Goal: Information Seeking & Learning: Check status

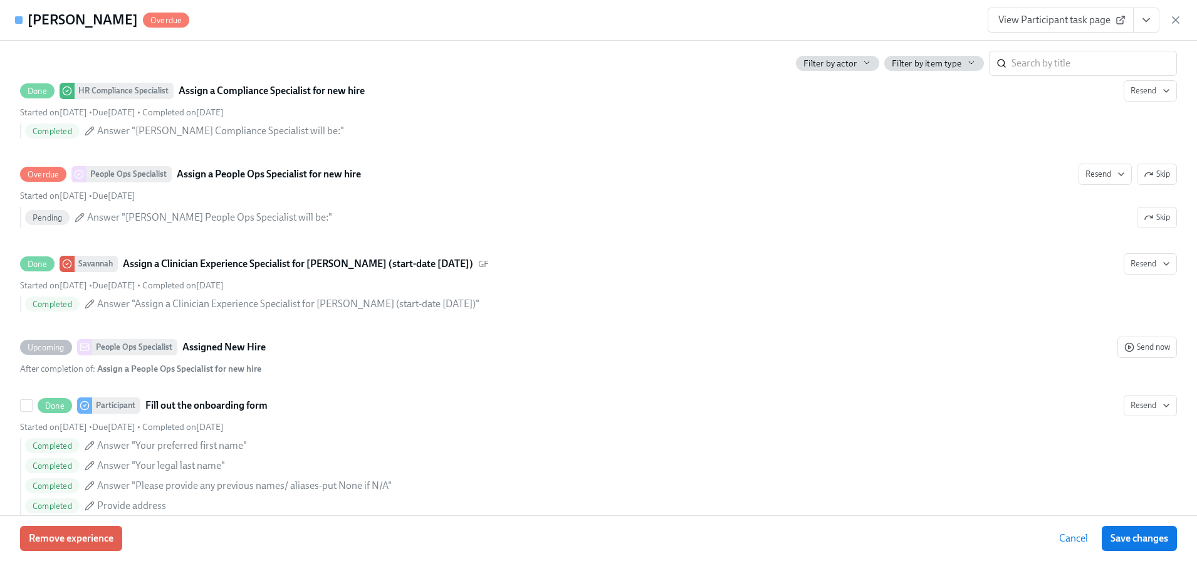
scroll to position [482, 0]
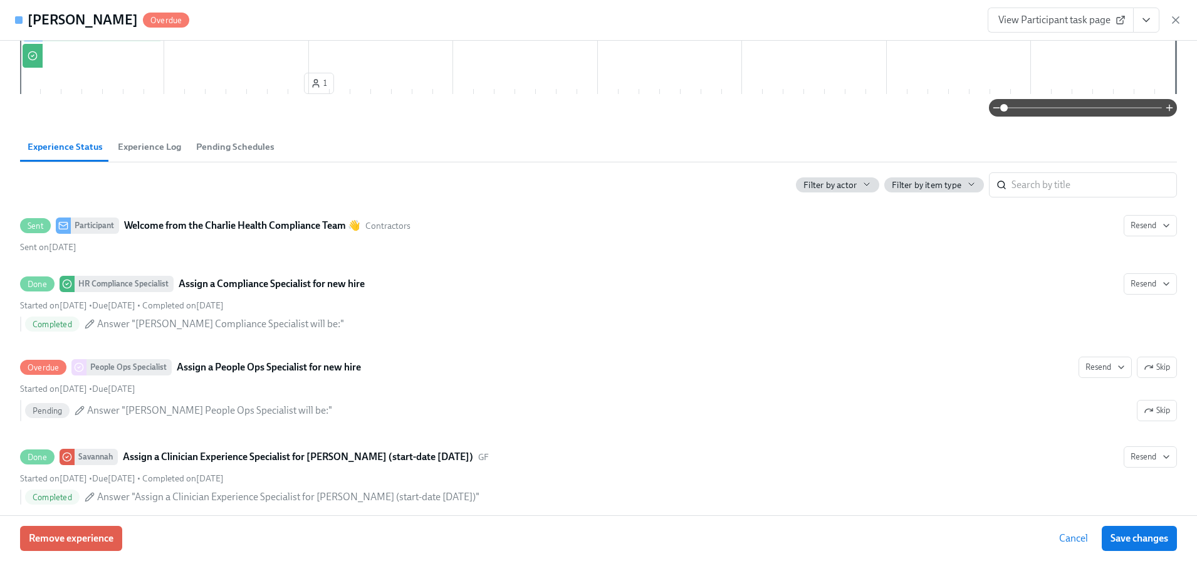
click at [126, 14] on h4 "[PERSON_NAME]" at bounding box center [83, 20] width 110 height 19
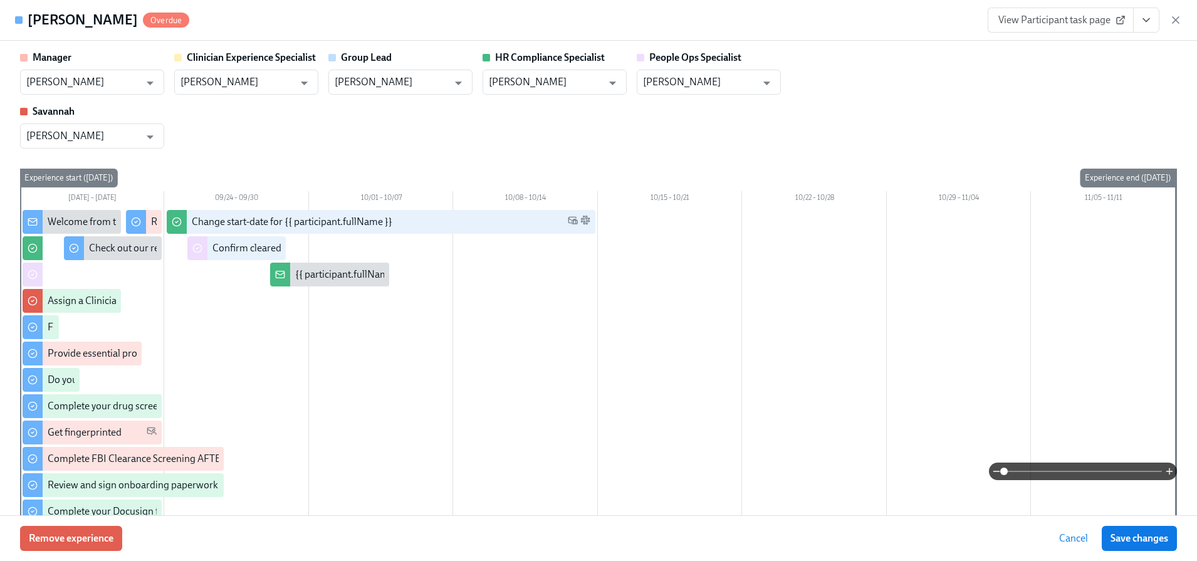
click at [87, 21] on h4 "[PERSON_NAME]" at bounding box center [83, 20] width 110 height 19
click at [164, 13] on div "Overdue" at bounding box center [166, 20] width 46 height 15
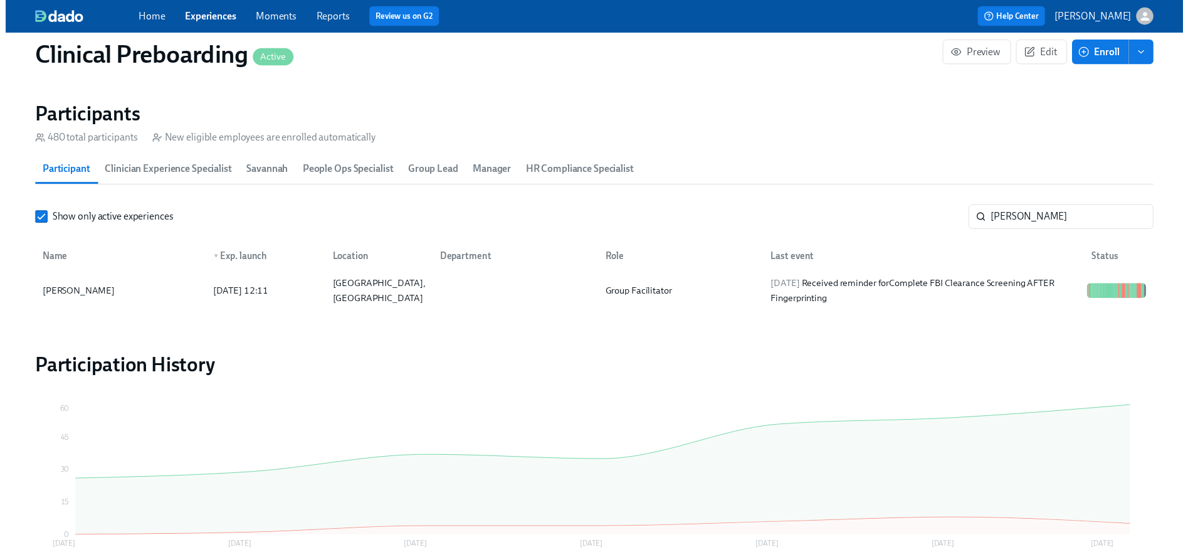
scroll to position [0, 15687]
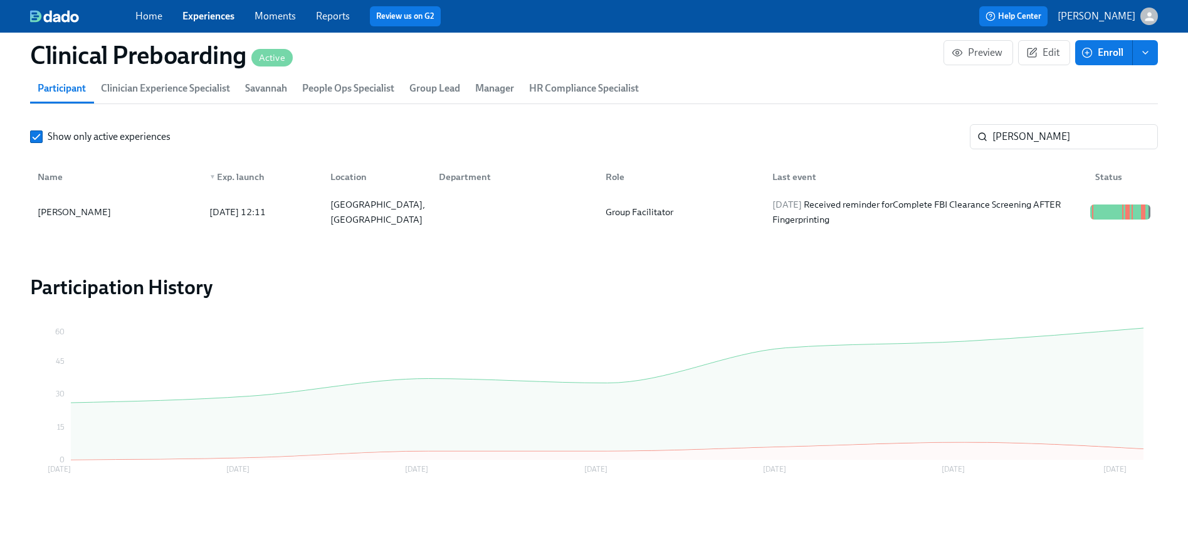
click at [191, 20] on link "Experiences" at bounding box center [208, 16] width 52 height 12
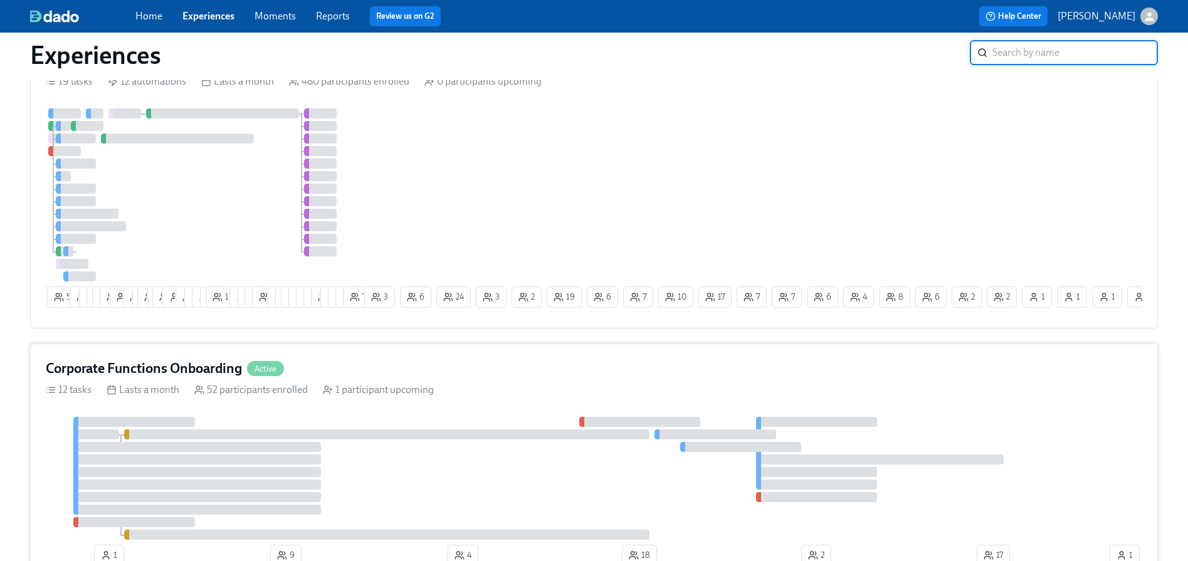
scroll to position [27, 0]
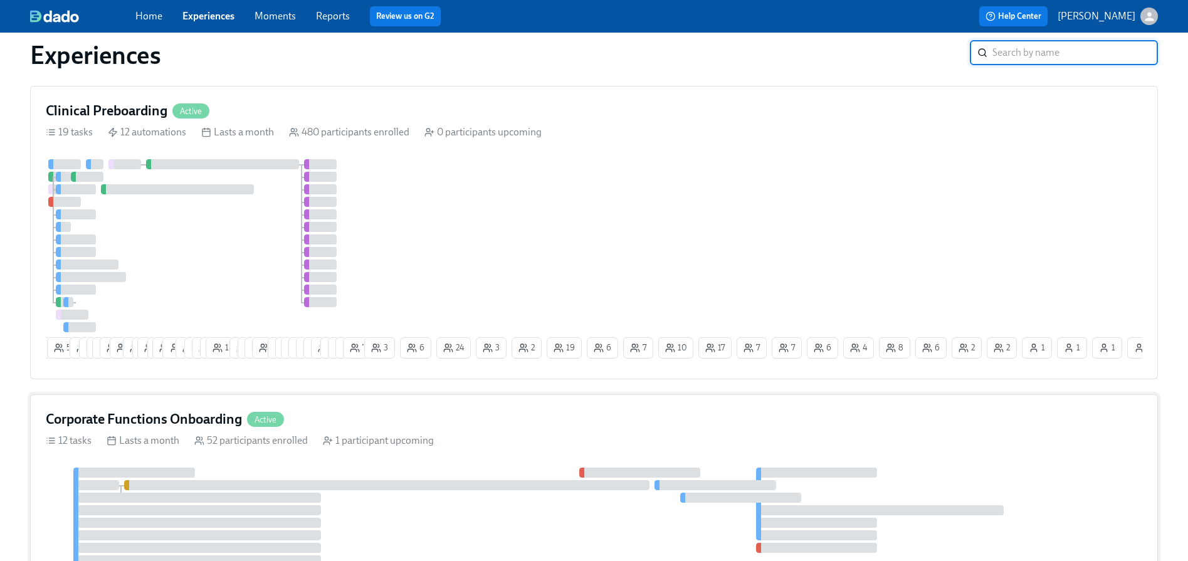
click at [197, 412] on div "Corporate Functions Onboarding Active 12 tasks Lasts a month 52 participants en…" at bounding box center [594, 515] width 1128 height 243
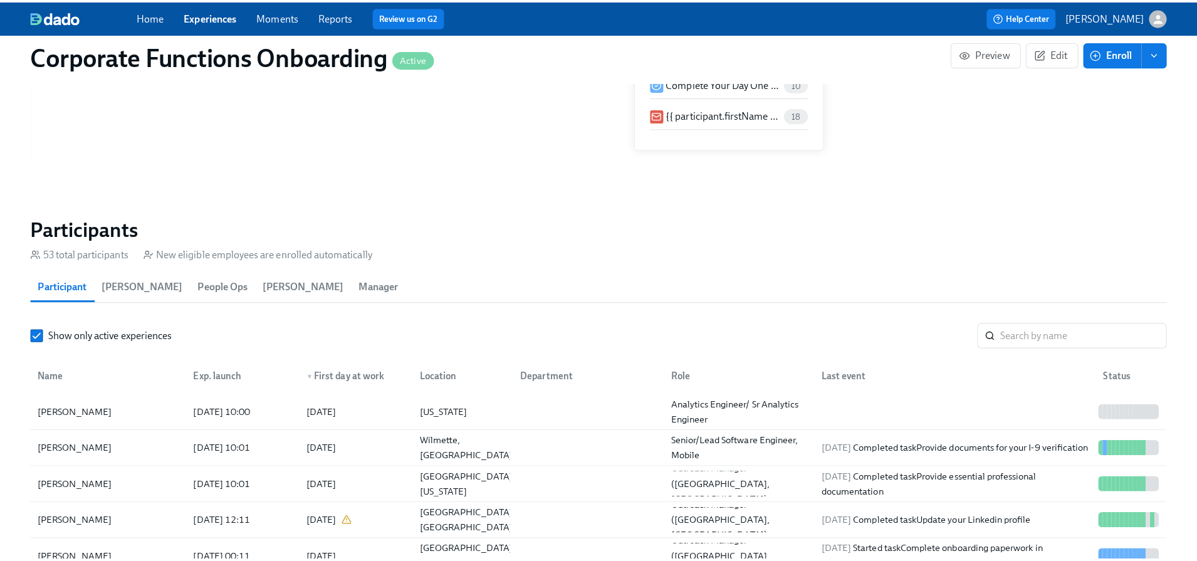
scroll to position [1070, 0]
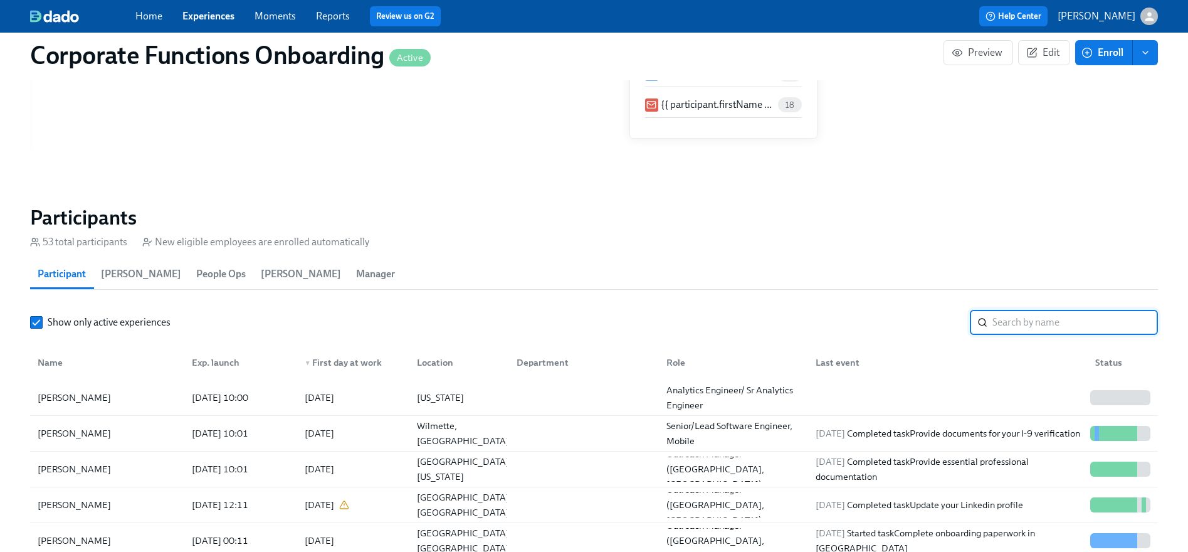
click at [1037, 310] on input "search" at bounding box center [1074, 322] width 165 height 25
type input "[PERSON_NAME]"
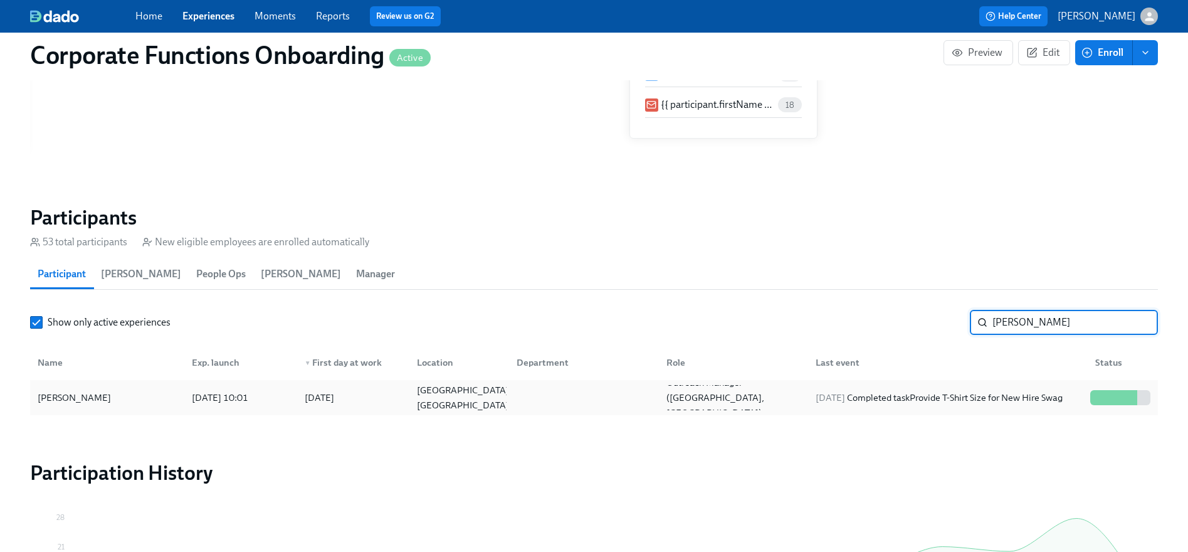
click at [1109, 402] on div at bounding box center [1109, 397] width 4 height 15
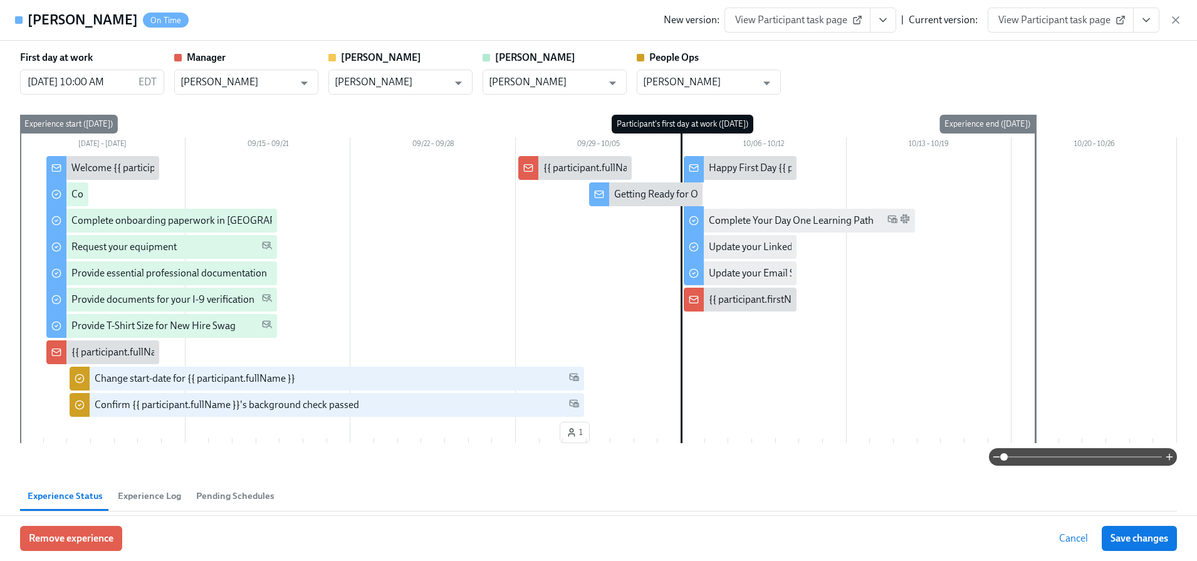
click at [1146, 23] on icon "View task page" at bounding box center [1146, 20] width 13 height 13
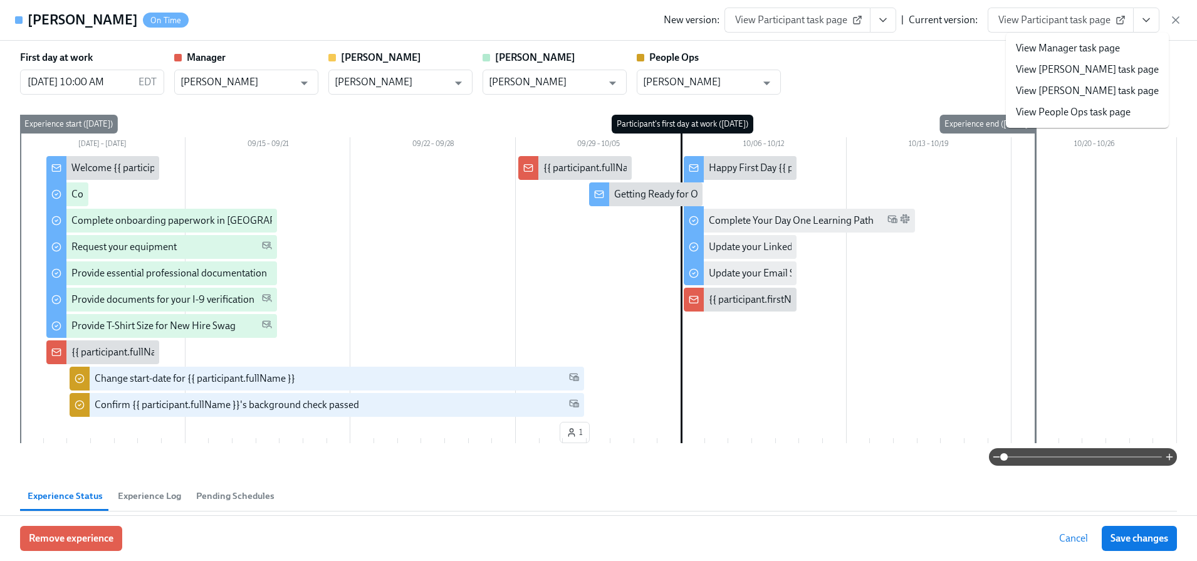
click at [1070, 108] on link "View People Ops task page" at bounding box center [1073, 112] width 115 height 14
